Goal: Task Accomplishment & Management: Manage account settings

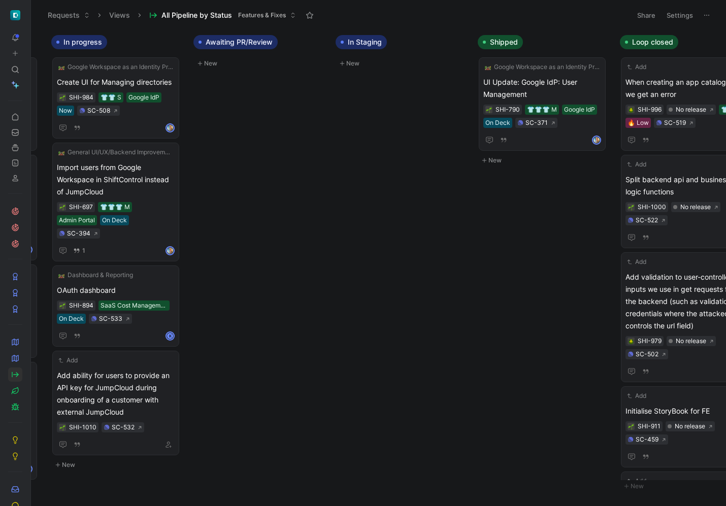
scroll to position [0, 486]
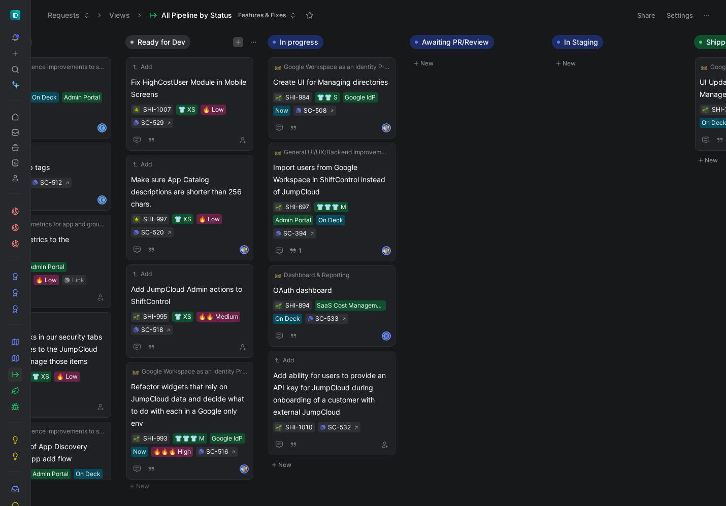
click at [237, 38] on button "button" at bounding box center [238, 42] width 10 height 10
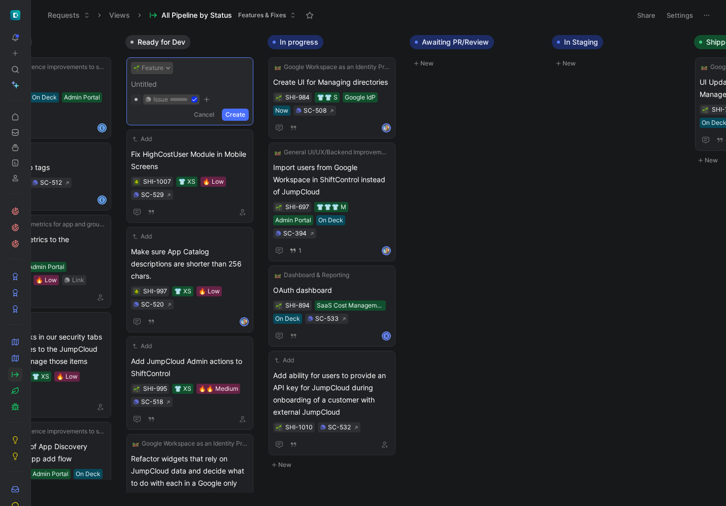
click at [154, 71] on button "Feature" at bounding box center [152, 68] width 42 height 12
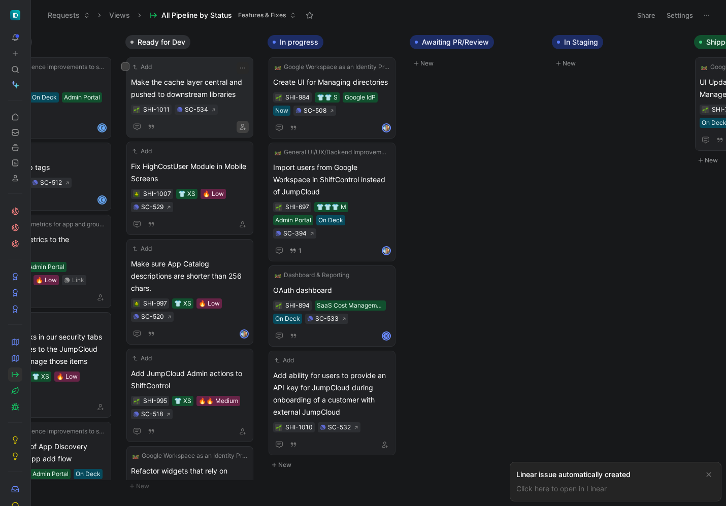
click at [243, 129] on icon "button" at bounding box center [243, 127] width 6 height 6
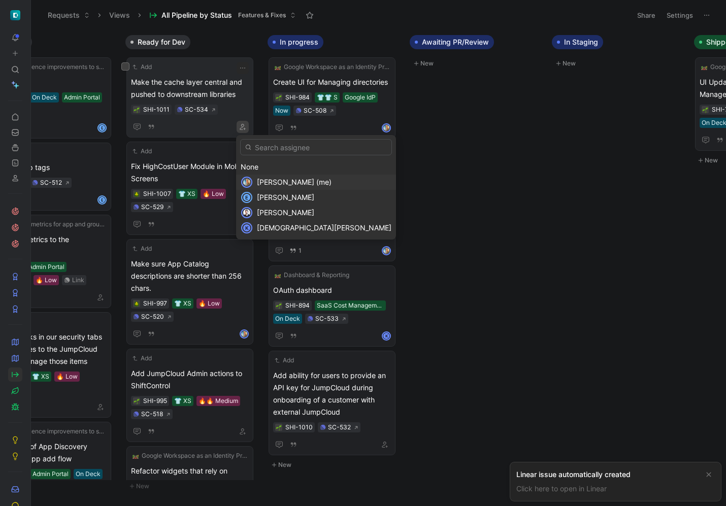
click at [275, 180] on span "[PERSON_NAME] (me)" at bounding box center [294, 182] width 75 height 9
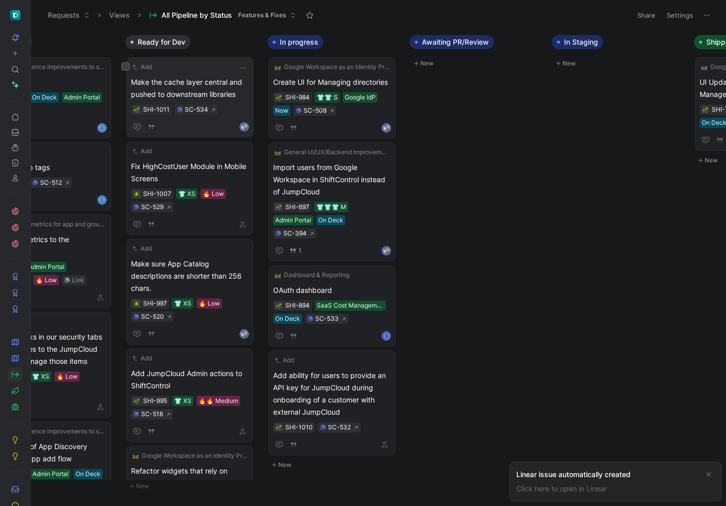
click at [241, 61] on div "Add Make the cache layer central and pushed to downstream libraries SHI-1011 SC…" at bounding box center [189, 97] width 127 height 80
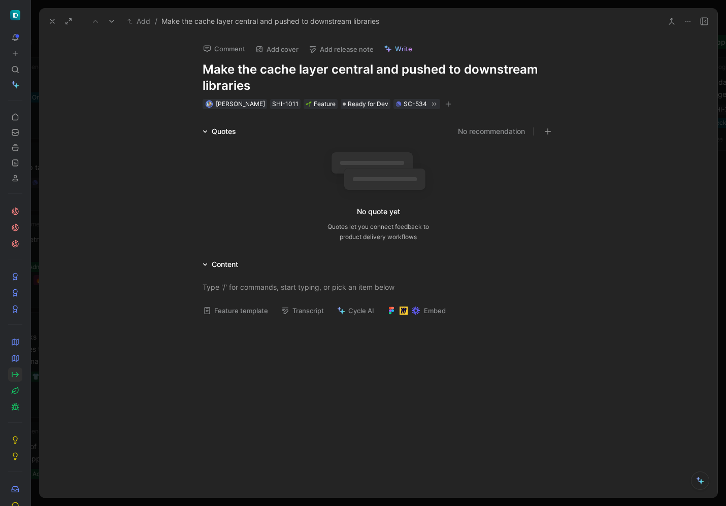
drag, startPoint x: 56, startPoint y: 19, endPoint x: 165, endPoint y: 66, distance: 118.3
click at [55, 19] on icon at bounding box center [52, 21] width 8 height 8
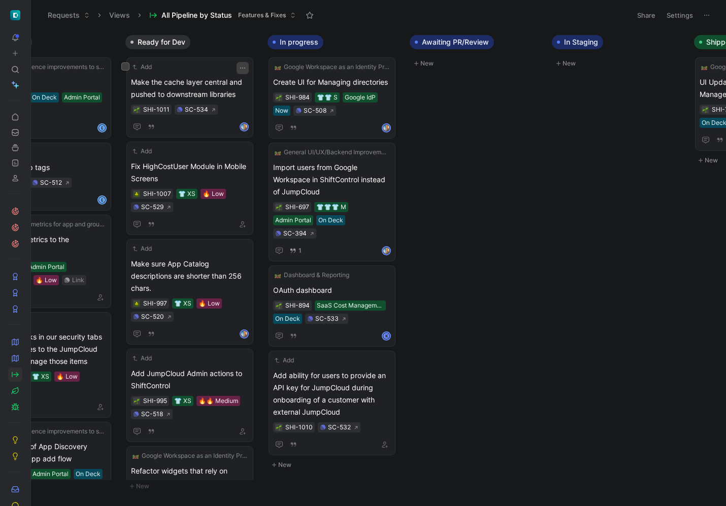
click at [243, 66] on icon "button" at bounding box center [243, 68] width 8 height 8
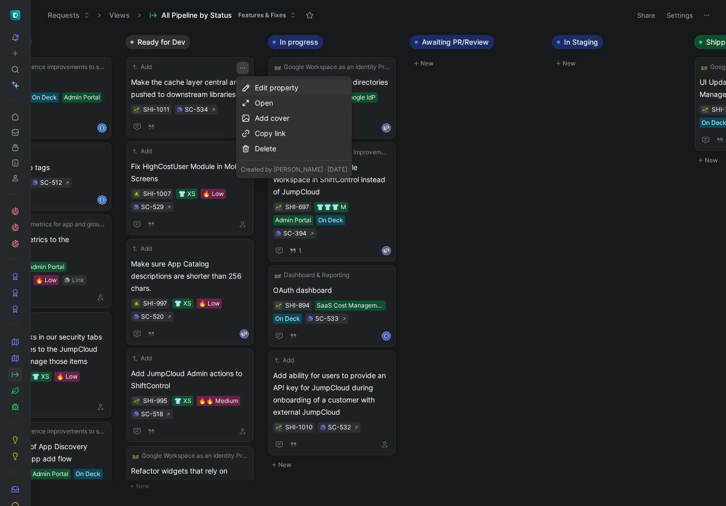
click at [292, 89] on div "Edit property" at bounding box center [301, 88] width 92 height 12
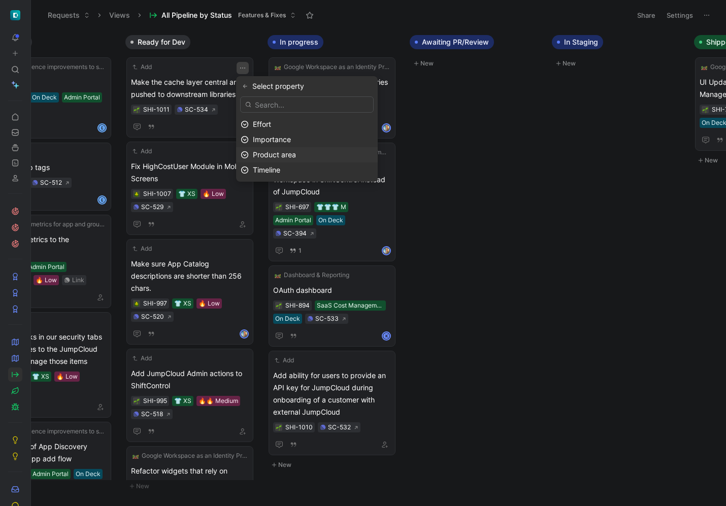
click at [310, 151] on div "Product area" at bounding box center [313, 155] width 120 height 12
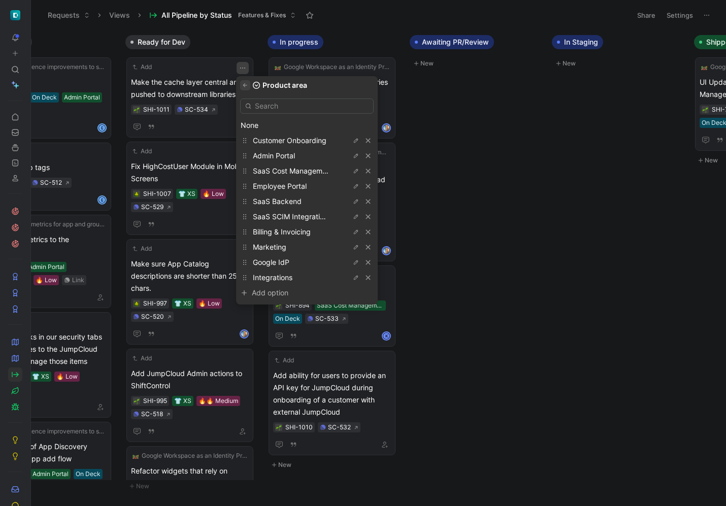
click at [244, 86] on icon "button" at bounding box center [245, 85] width 6 height 6
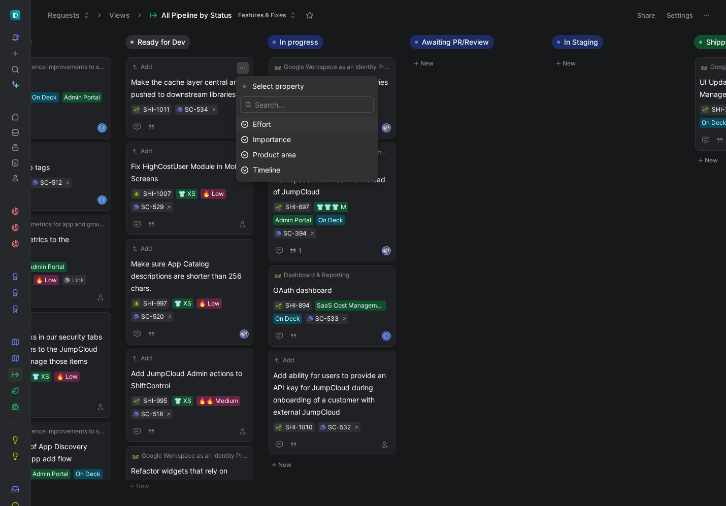
click at [286, 123] on div "Effort" at bounding box center [313, 124] width 120 height 12
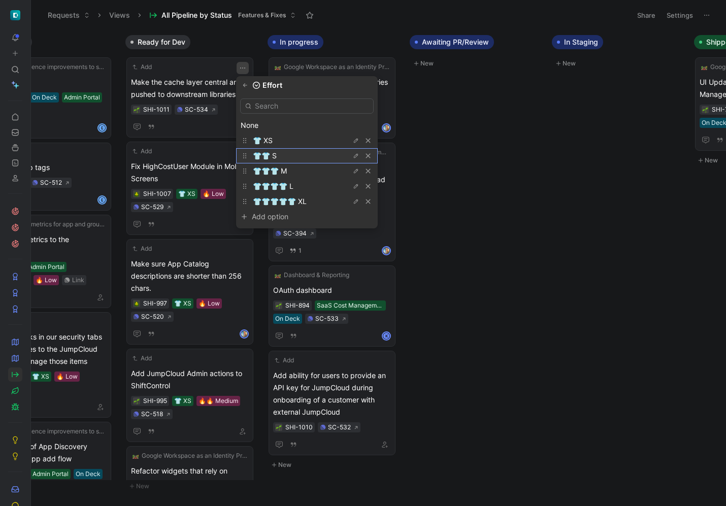
click at [283, 154] on div "👕👕 S" at bounding box center [291, 156] width 76 height 12
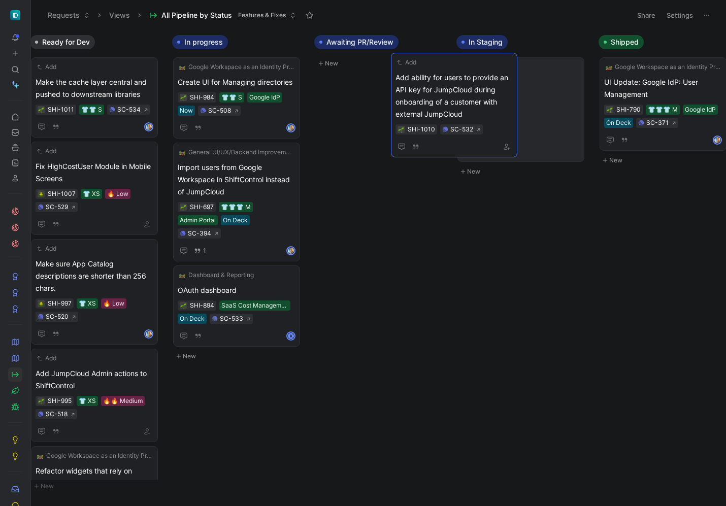
scroll to position [0, 573]
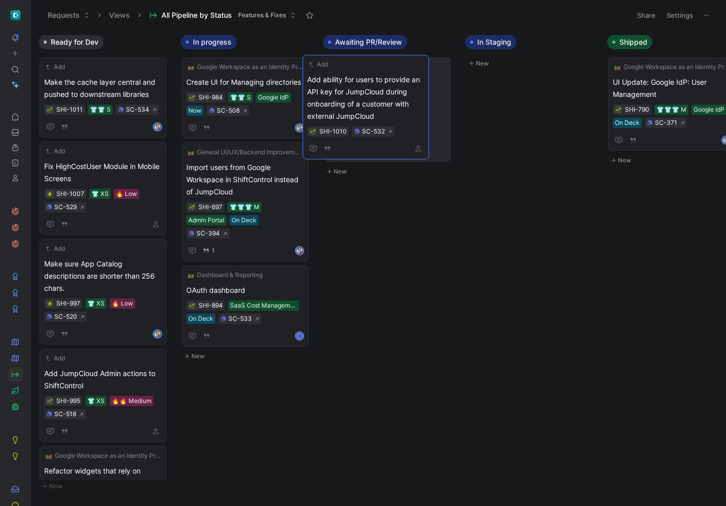
drag, startPoint x: 352, startPoint y: 385, endPoint x: 396, endPoint y: 102, distance: 286.7
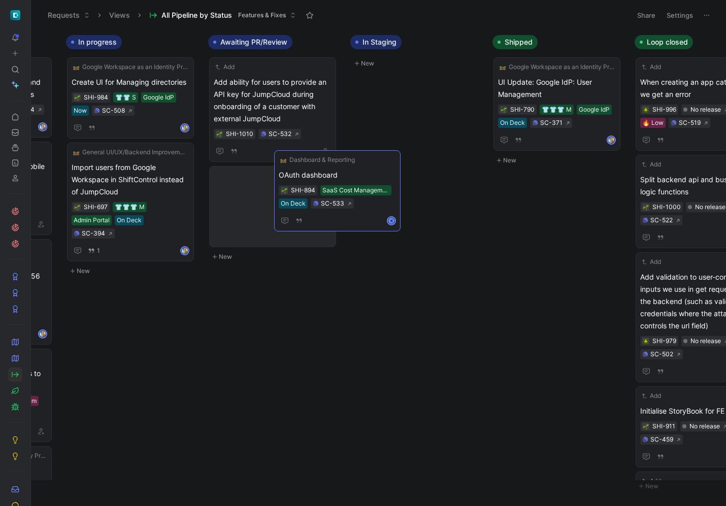
scroll to position [0, 743]
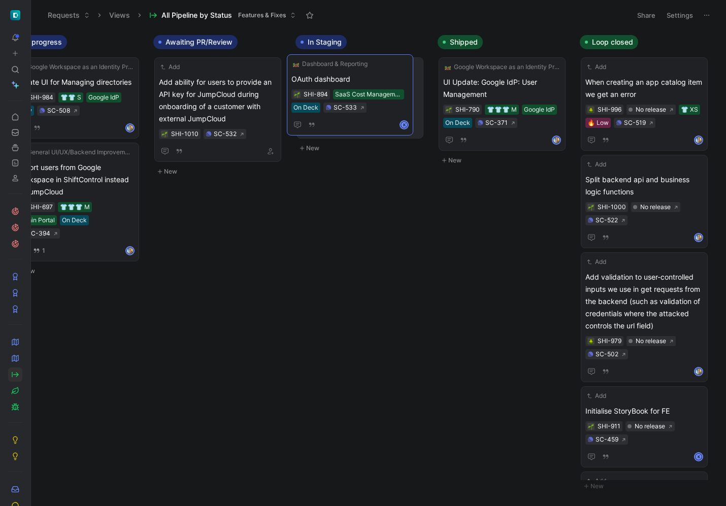
drag, startPoint x: 246, startPoint y: 275, endPoint x: 351, endPoint y: 77, distance: 224.2
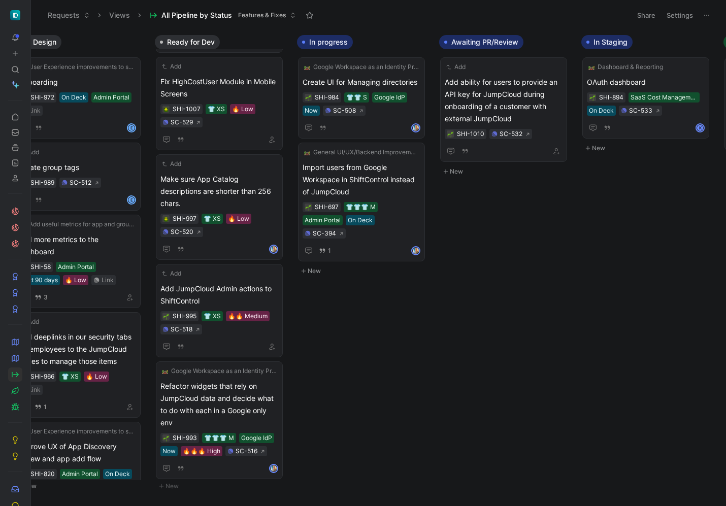
scroll to position [0, 0]
